Goal: Entertainment & Leisure: Consume media (video, audio)

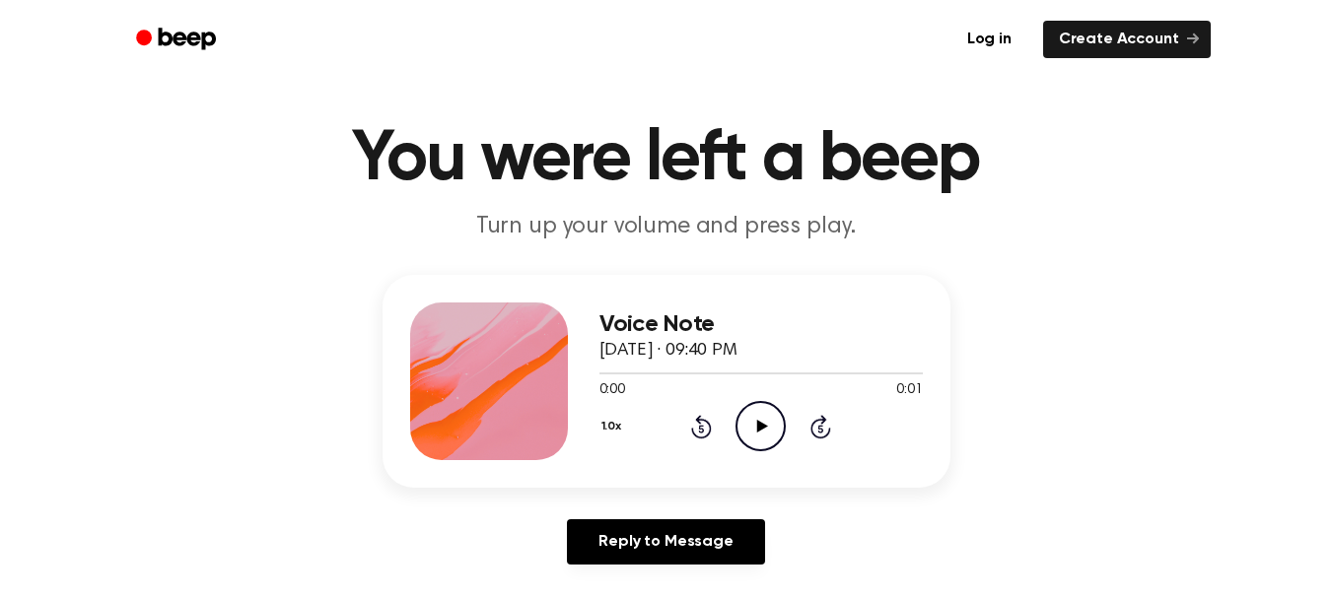
scroll to position [37, 0]
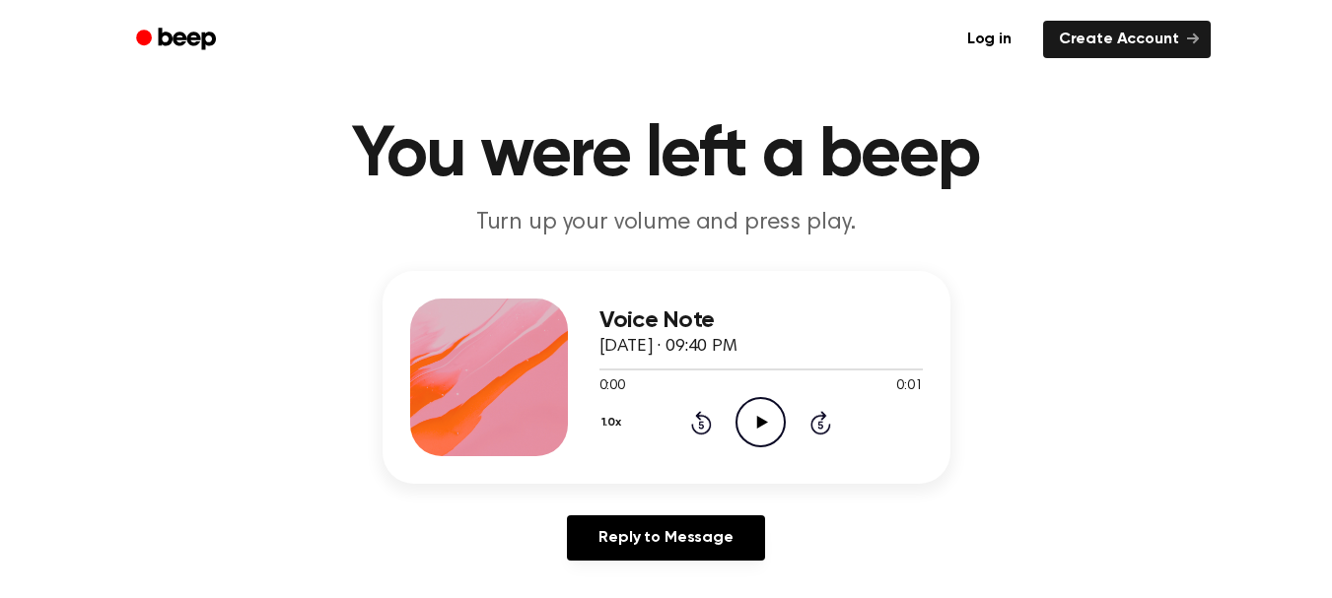
click at [750, 433] on icon "Play Audio" at bounding box center [760, 422] width 50 height 50
click at [737, 352] on span "[DATE] · 09:40 PM" at bounding box center [668, 347] width 138 height 18
click at [749, 423] on icon "Play Audio" at bounding box center [760, 422] width 50 height 50
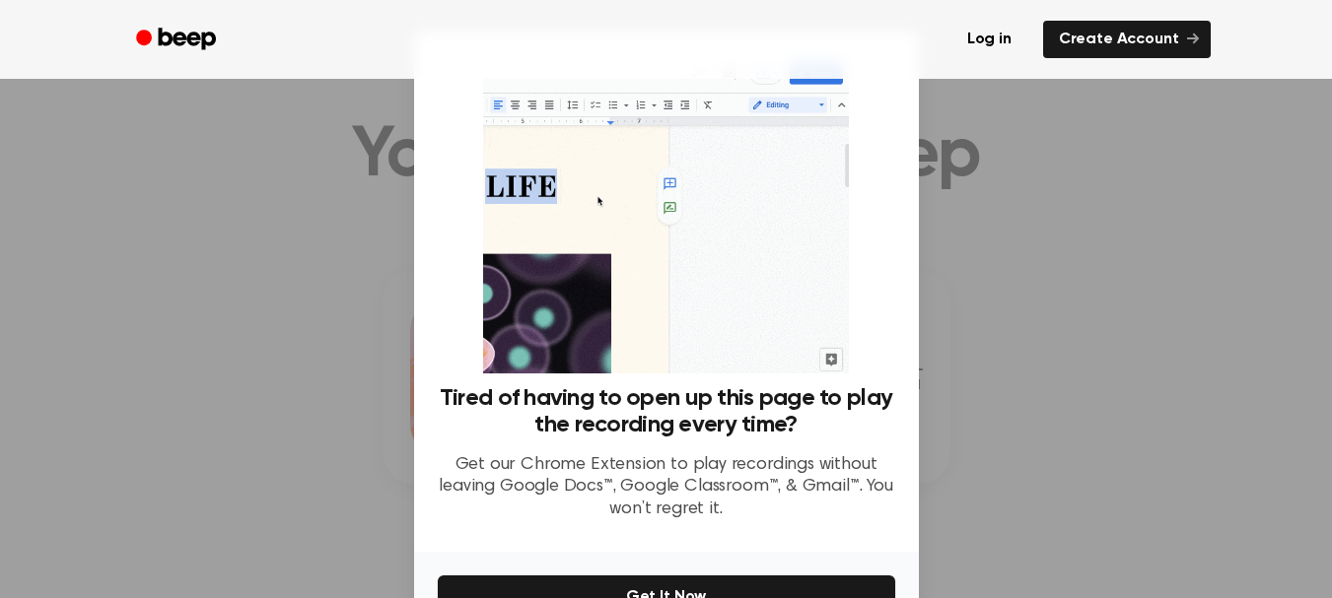
click at [1039, 378] on div at bounding box center [666, 299] width 1332 height 598
click at [1049, 335] on div at bounding box center [666, 299] width 1332 height 598
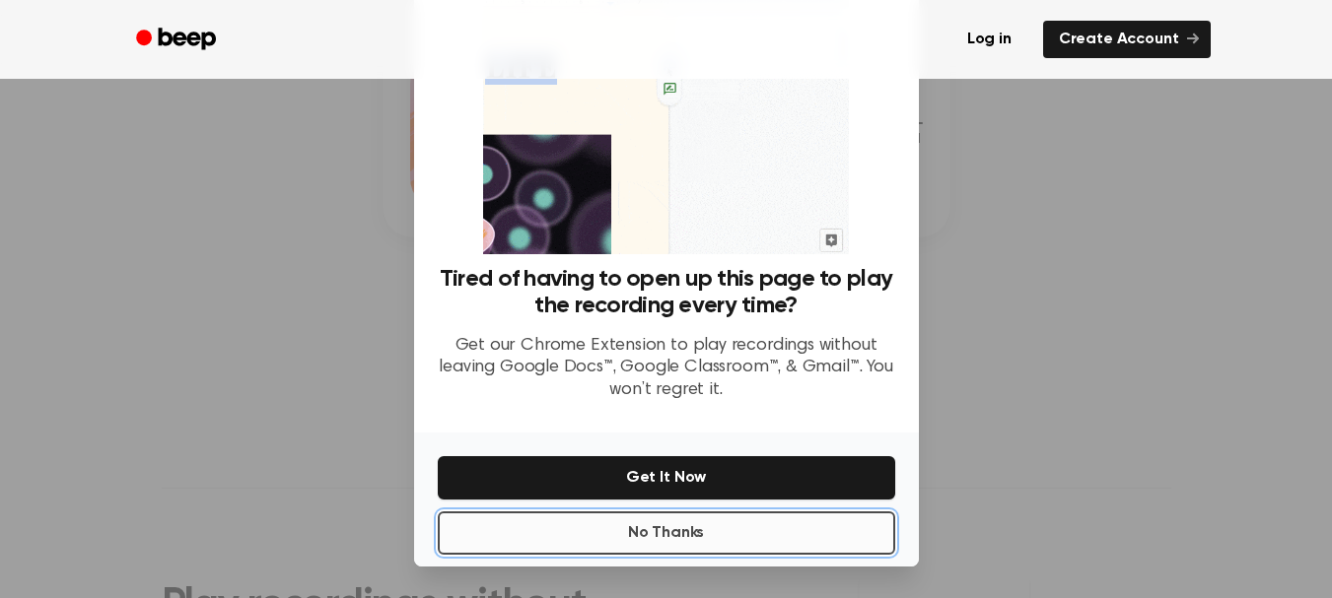
click at [821, 521] on button "No Thanks" at bounding box center [666, 533] width 457 height 43
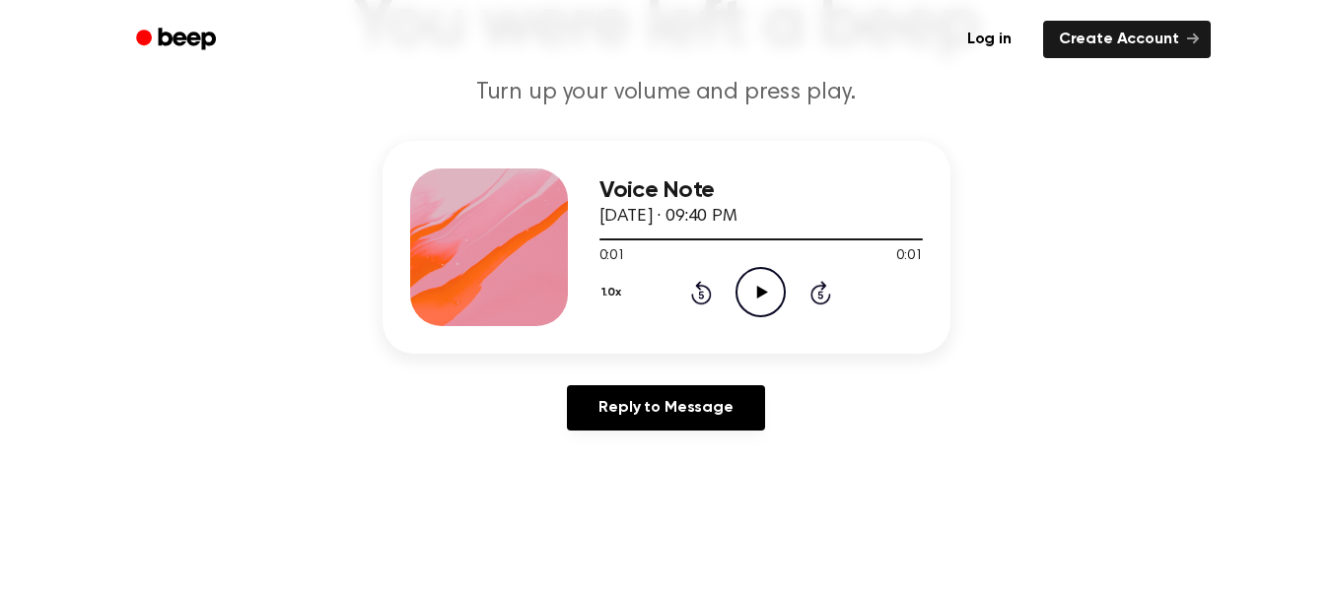
scroll to position [162, 0]
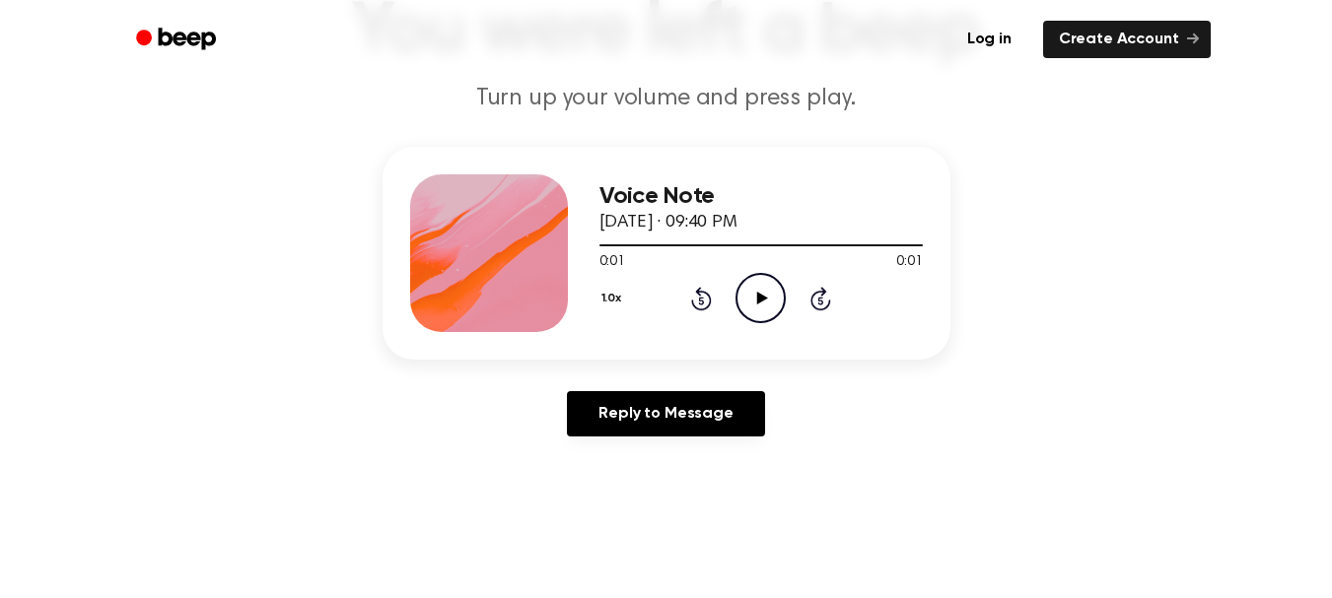
click at [753, 306] on icon "Play Audio" at bounding box center [760, 298] width 50 height 50
